Goal: Information Seeking & Learning: Compare options

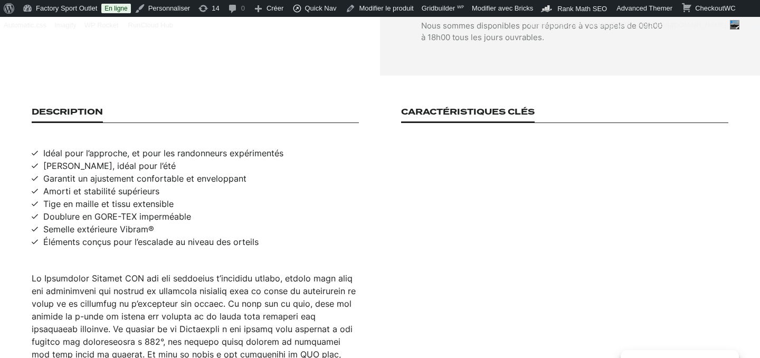
scroll to position [688, 0]
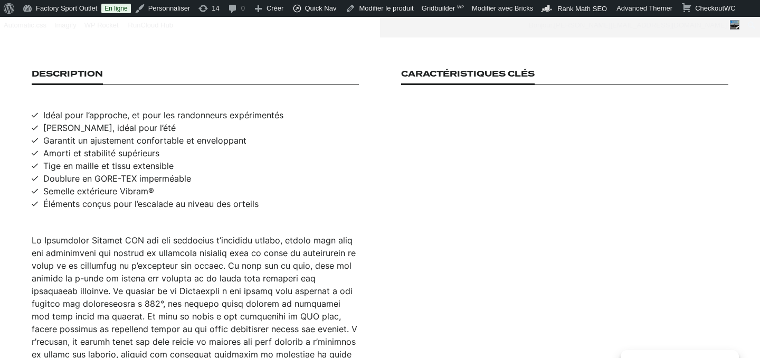
click at [43, 109] on span "Idéal pour l’approche, et pour les randonneurs expérimentés" at bounding box center [158, 115] width 252 height 13
click at [43, 109] on span "Idéal pour l’approche, et pour les randonneurs expérimentés" at bounding box center [163, 115] width 240 height 13
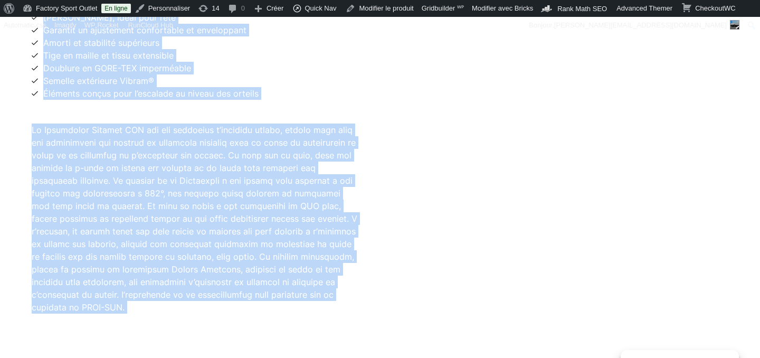
scroll to position [802, 0]
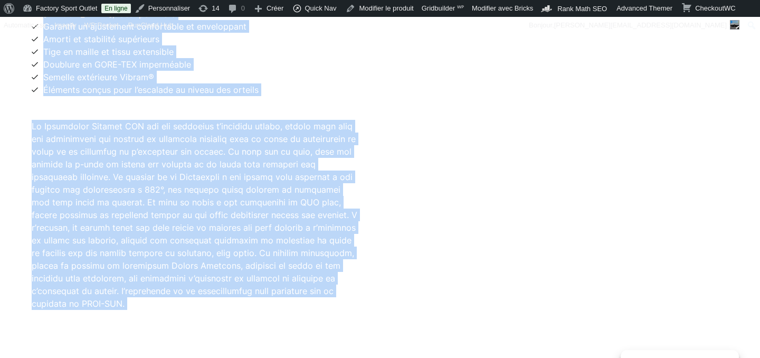
drag, startPoint x: 43, startPoint y: 103, endPoint x: 266, endPoint y: 337, distance: 323.1
click at [267, 352] on main "Chaussures Chaussures de marche Dolomite Crodarossa Leather GTX, Silver Green /…" at bounding box center [380, 104] width 760 height 1560
copy div "Idéal pour l’approche, et pour les randonneurs expérimentés Modèle léger, idéal…"
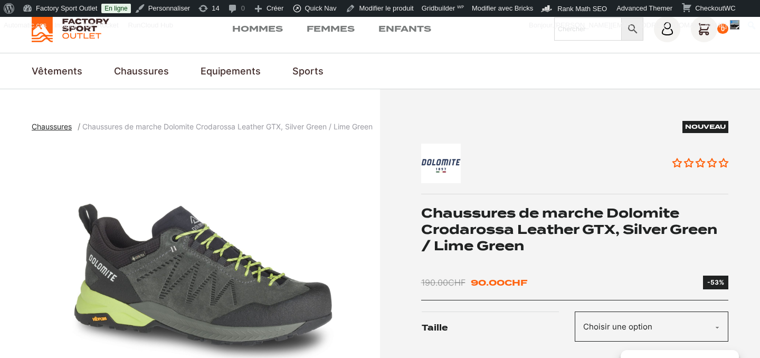
scroll to position [0, 0]
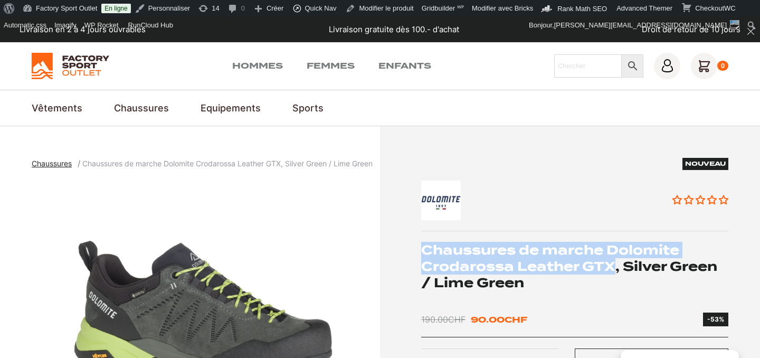
drag, startPoint x: 419, startPoint y: 247, endPoint x: 600, endPoint y: 259, distance: 181.3
copy h1 "Chaussures de marche Dolomite Crodarossa Leather GTX"
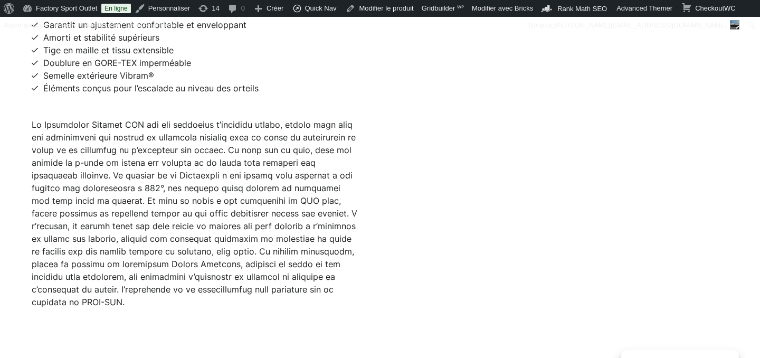
scroll to position [811, 0]
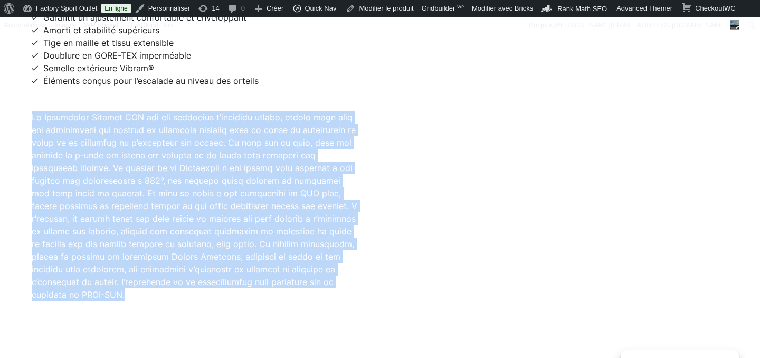
drag, startPoint x: 32, startPoint y: 106, endPoint x: 123, endPoint y: 302, distance: 216.4
click at [125, 302] on section "Description Idéal pour l’approche, et pour les randonneurs expérimentés Modèle …" at bounding box center [380, 124] width 760 height 418
copy div "La Crodarossa Leather GTX est une chaussure d’approche légère, conçue pour ceux…"
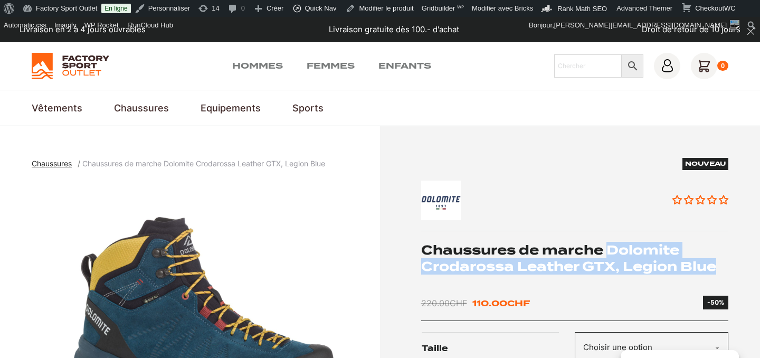
drag, startPoint x: 607, startPoint y: 245, endPoint x: 716, endPoint y: 261, distance: 110.9
click at [716, 261] on h1 "Chaussures de marche Dolomite Crodarossa Leather GTX, Legion Blue" at bounding box center [575, 258] width 308 height 33
copy h1 "Dolomite Crodarossa Leather GTX, Legion Blue"
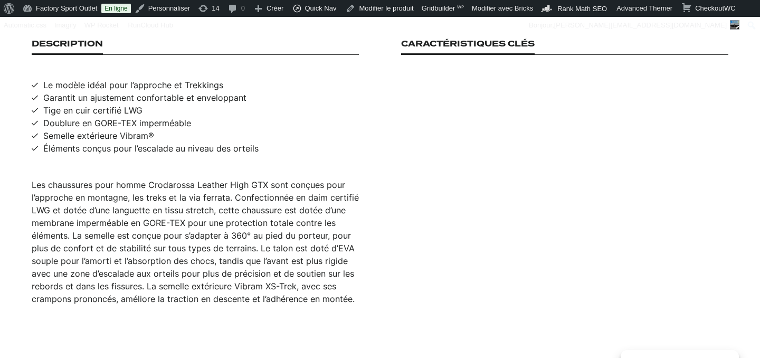
scroll to position [724, 0]
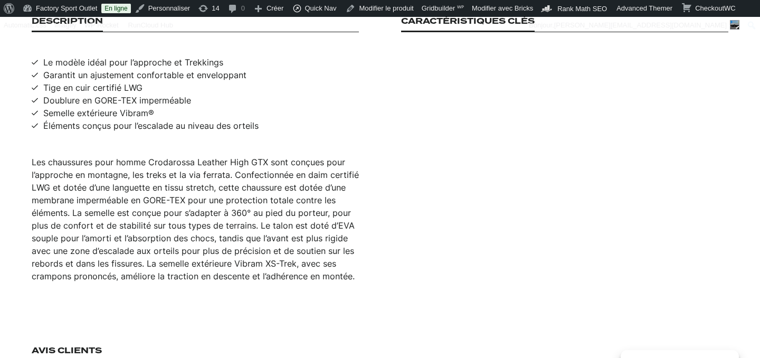
click at [42, 56] on span "Le modèle idéal pour l’approche et Trekkings" at bounding box center [128, 62] width 192 height 13
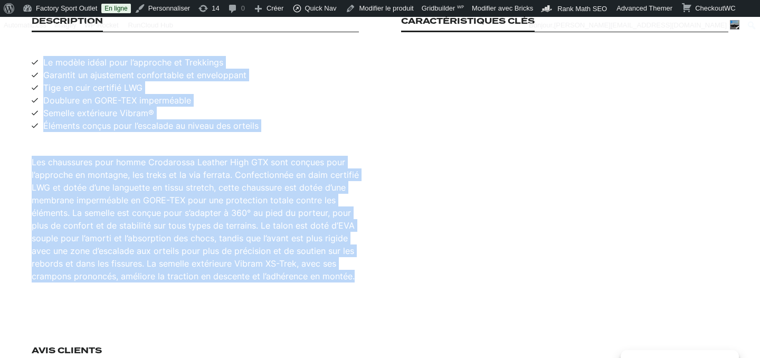
drag, startPoint x: 44, startPoint y: 51, endPoint x: 304, endPoint y: 273, distance: 342.4
click at [304, 273] on section "Description Le modèle idéal pour l’approche et Trekkings Garantit un ajustement…" at bounding box center [380, 149] width 760 height 329
copy div "Le modèle idéal pour l’approche et Trekkings Garantit un ajustement confortable…"
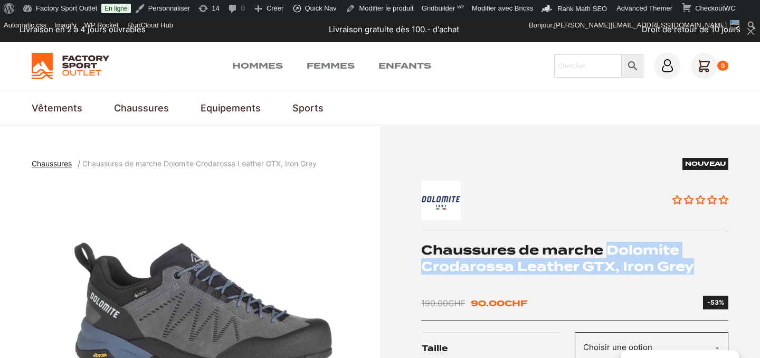
drag, startPoint x: 608, startPoint y: 248, endPoint x: 700, endPoint y: 261, distance: 93.2
click at [700, 261] on h1 "Chaussures de marche Dolomite Crodarossa Leather GTX, Iron Grey" at bounding box center [575, 258] width 308 height 33
copy h1 "Dolomite Crodarossa Leather GTX, Iron Grey"
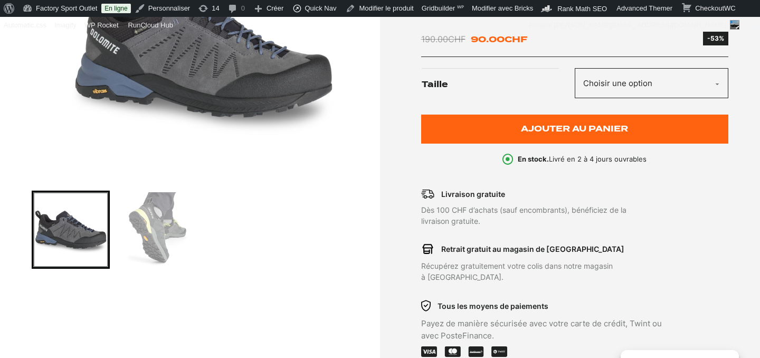
scroll to position [215, 0]
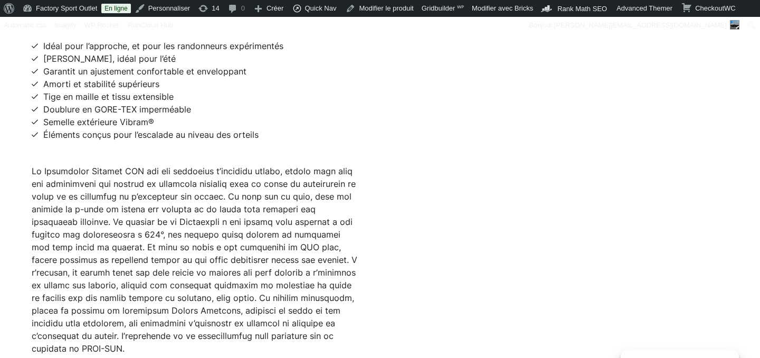
scroll to position [739, 0]
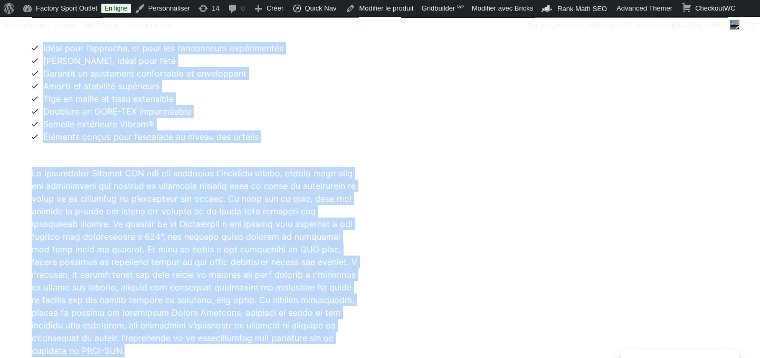
drag, startPoint x: 42, startPoint y: 37, endPoint x: 286, endPoint y: 334, distance: 384.5
click at [286, 334] on div "Description Idéal pour l’approche, et pour les randonneurs expérimentés Modèle …" at bounding box center [195, 179] width 327 height 355
copy div "Idéal pour l’approche, et pour les randonneurs expérimentés Modèle léger, idéal…"
